Goal: Communication & Community: Connect with others

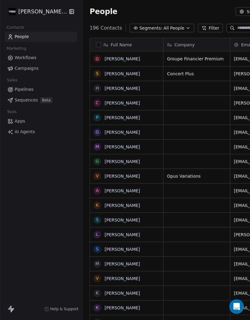
scroll to position [305, 253]
click at [119, 134] on link "[PERSON_NAME]" at bounding box center [121, 132] width 35 height 5
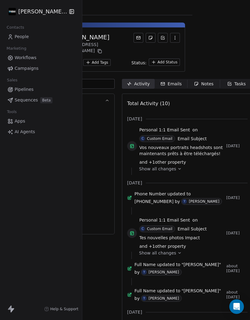
scroll to position [1, 57]
click at [203, 79] on span "Notes Notes" at bounding box center [204, 84] width 33 height 10
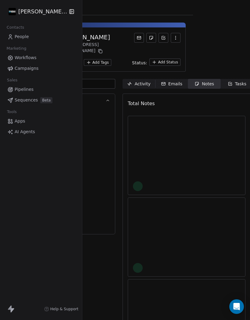
scroll to position [0, 57]
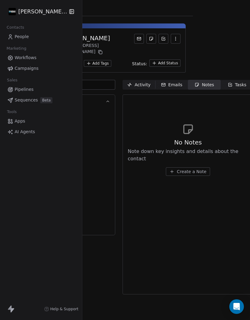
click at [171, 82] on div "Emails" at bounding box center [171, 85] width 21 height 6
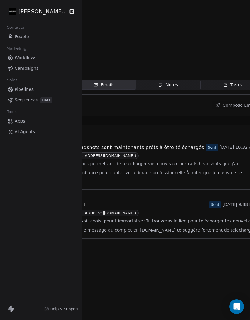
scroll to position [0, 172]
click at [223, 102] on span "Compose Email" at bounding box center [239, 105] width 33 height 6
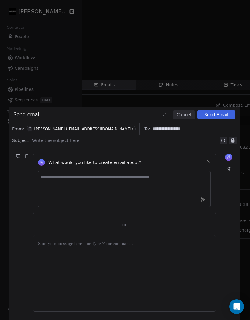
click at [45, 142] on div at bounding box center [125, 140] width 186 height 7
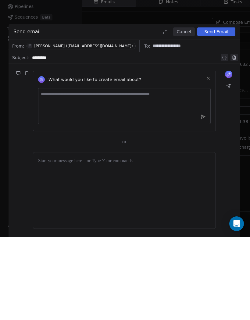
click at [48, 240] on div at bounding box center [124, 273] width 172 height 66
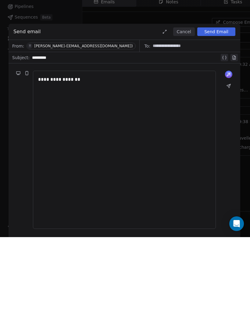
click at [229, 166] on icon at bounding box center [228, 168] width 5 height 5
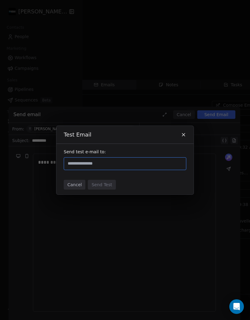
click at [85, 161] on input "text" at bounding box center [124, 163] width 117 height 7
type input "*"
type input "**********"
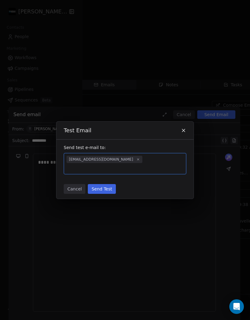
click at [102, 186] on button "Send Test" at bounding box center [102, 189] width 28 height 10
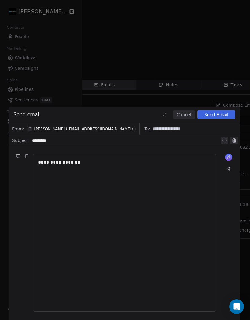
click at [185, 117] on button "Cancel" at bounding box center [184, 114] width 22 height 9
